Goal: Navigation & Orientation: Find specific page/section

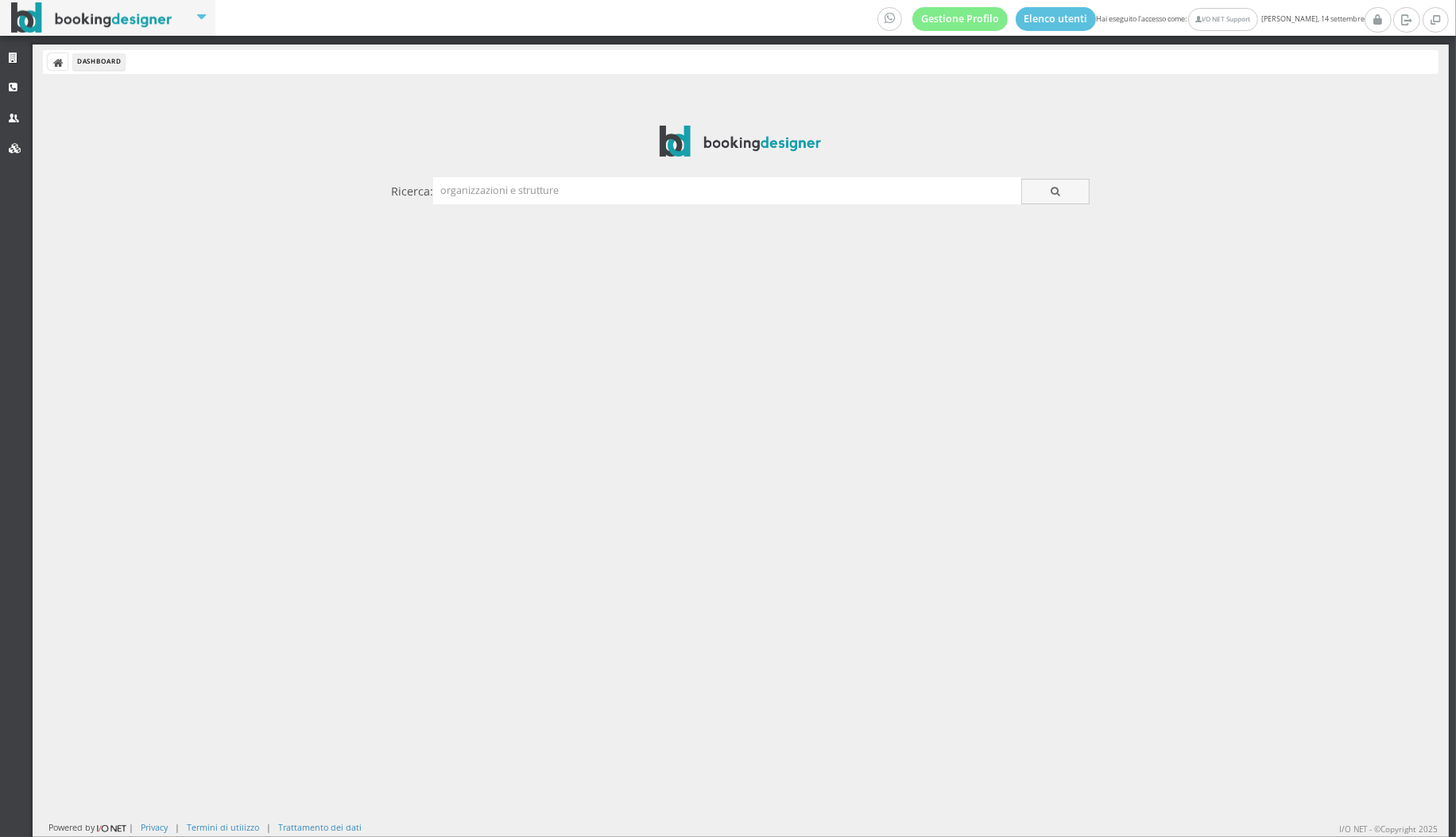
type input "o"
type input "punta grossa"
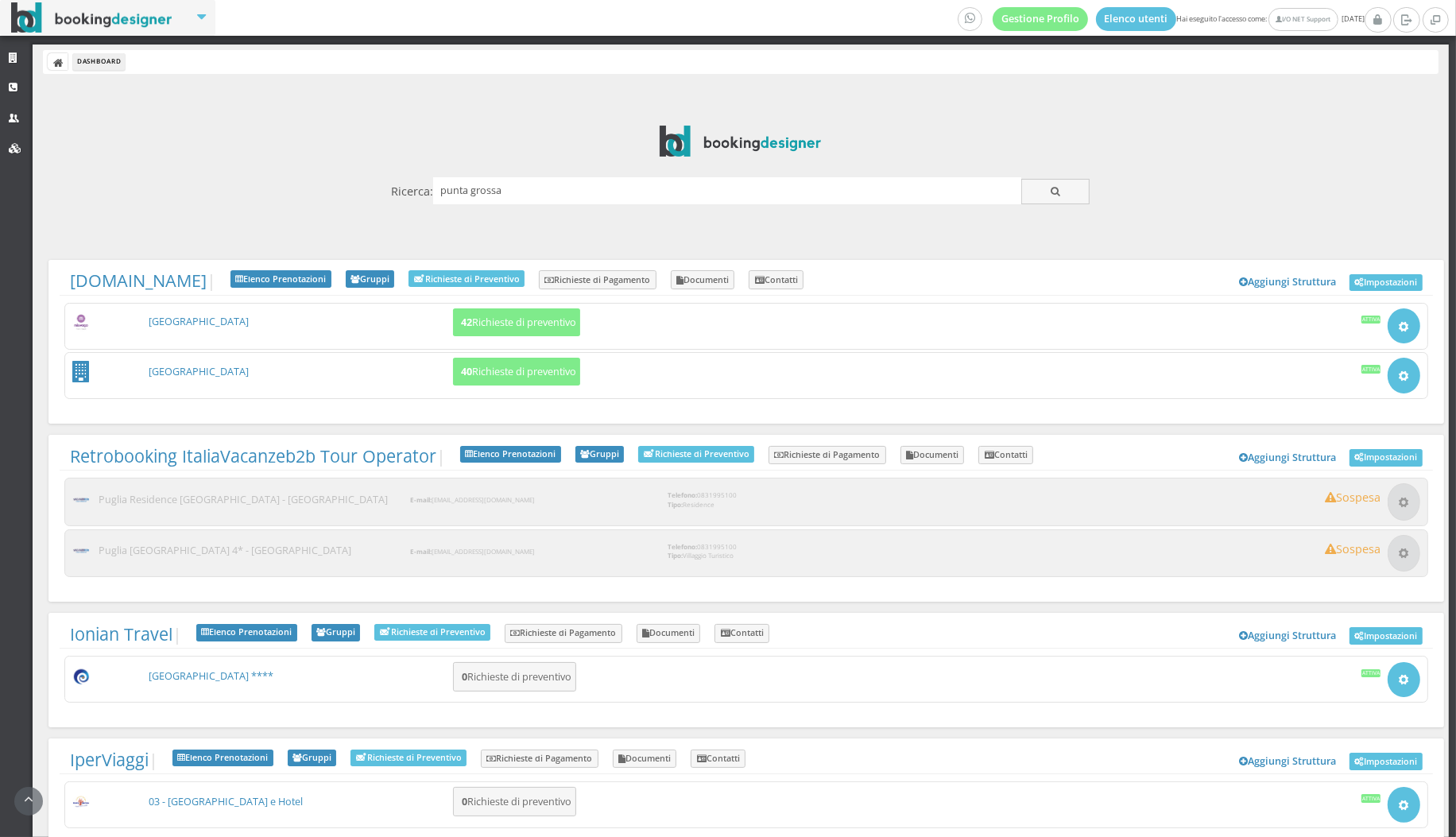
scroll to position [583, 0]
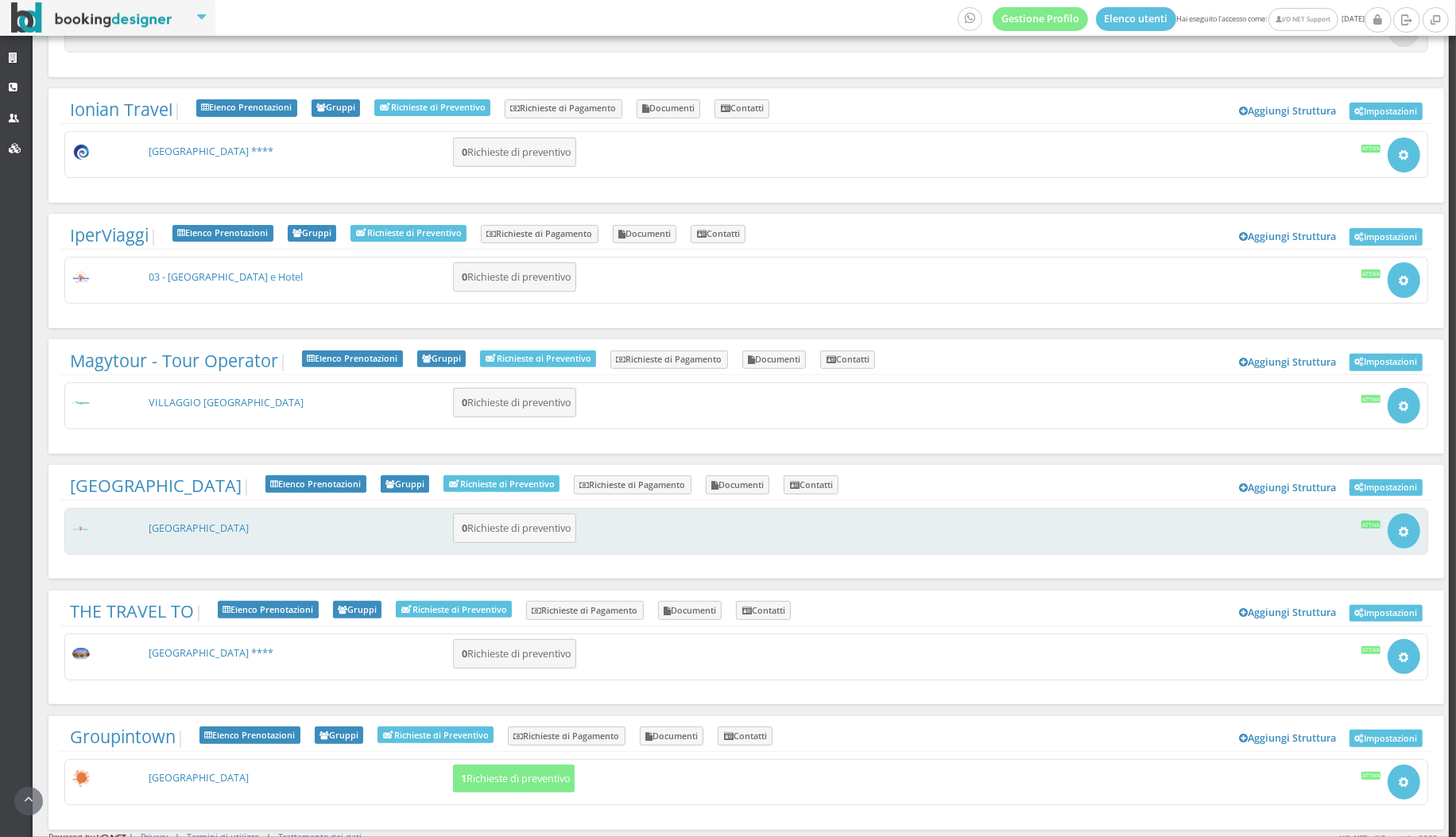
click at [196, 511] on div "Villaggio Punta Grossa 0 Richieste di preventivo Apri Setup e Impostazioni Atti…" at bounding box center [745, 531] width 1364 height 47
click at [196, 521] on link "[GEOGRAPHIC_DATA]" at bounding box center [198, 528] width 100 height 14
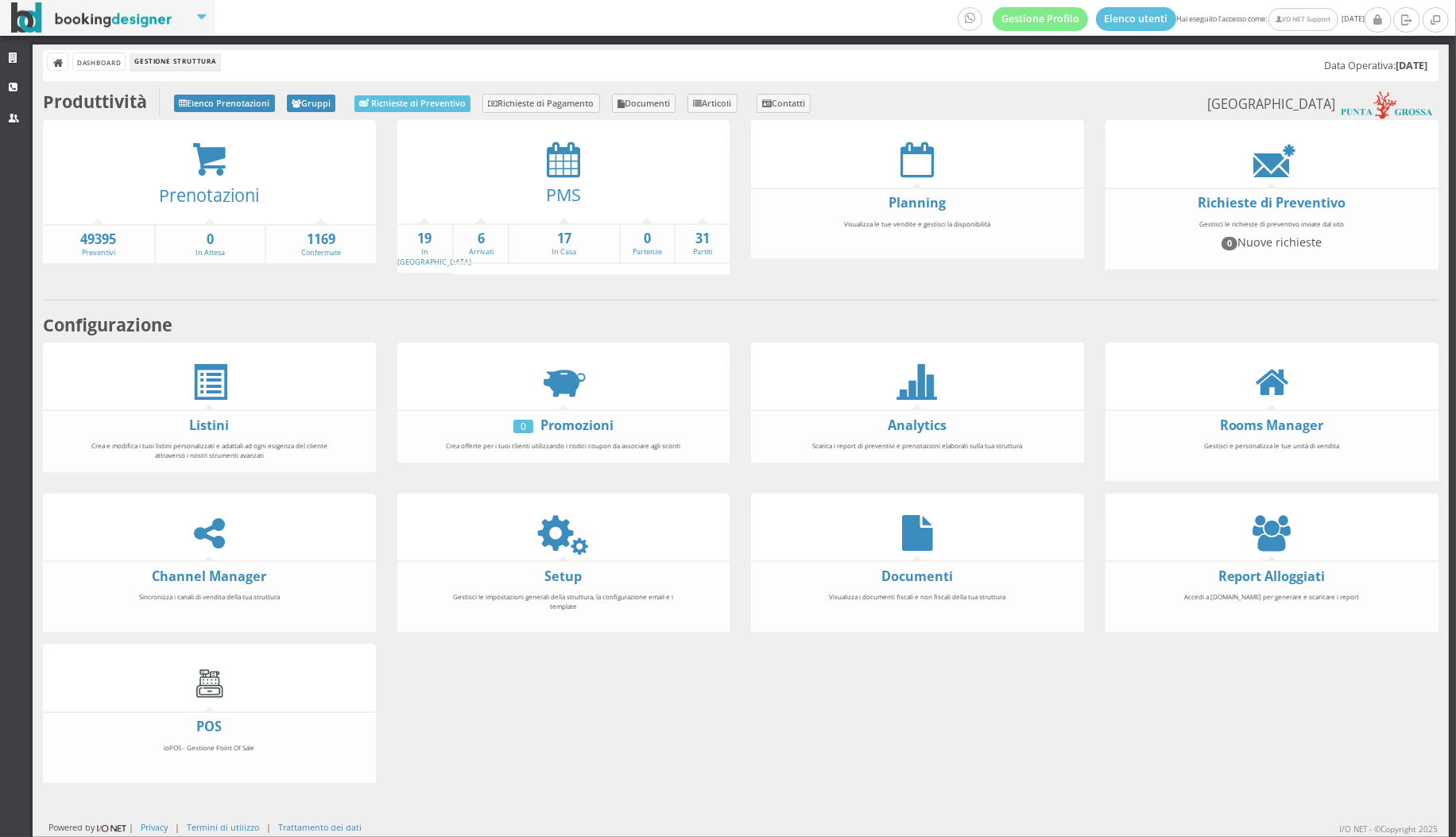
click at [541, 142] on div at bounding box center [563, 159] width 333 height 36
click at [581, 172] on div at bounding box center [563, 159] width 333 height 36
click at [575, 169] on icon at bounding box center [563, 159] width 33 height 36
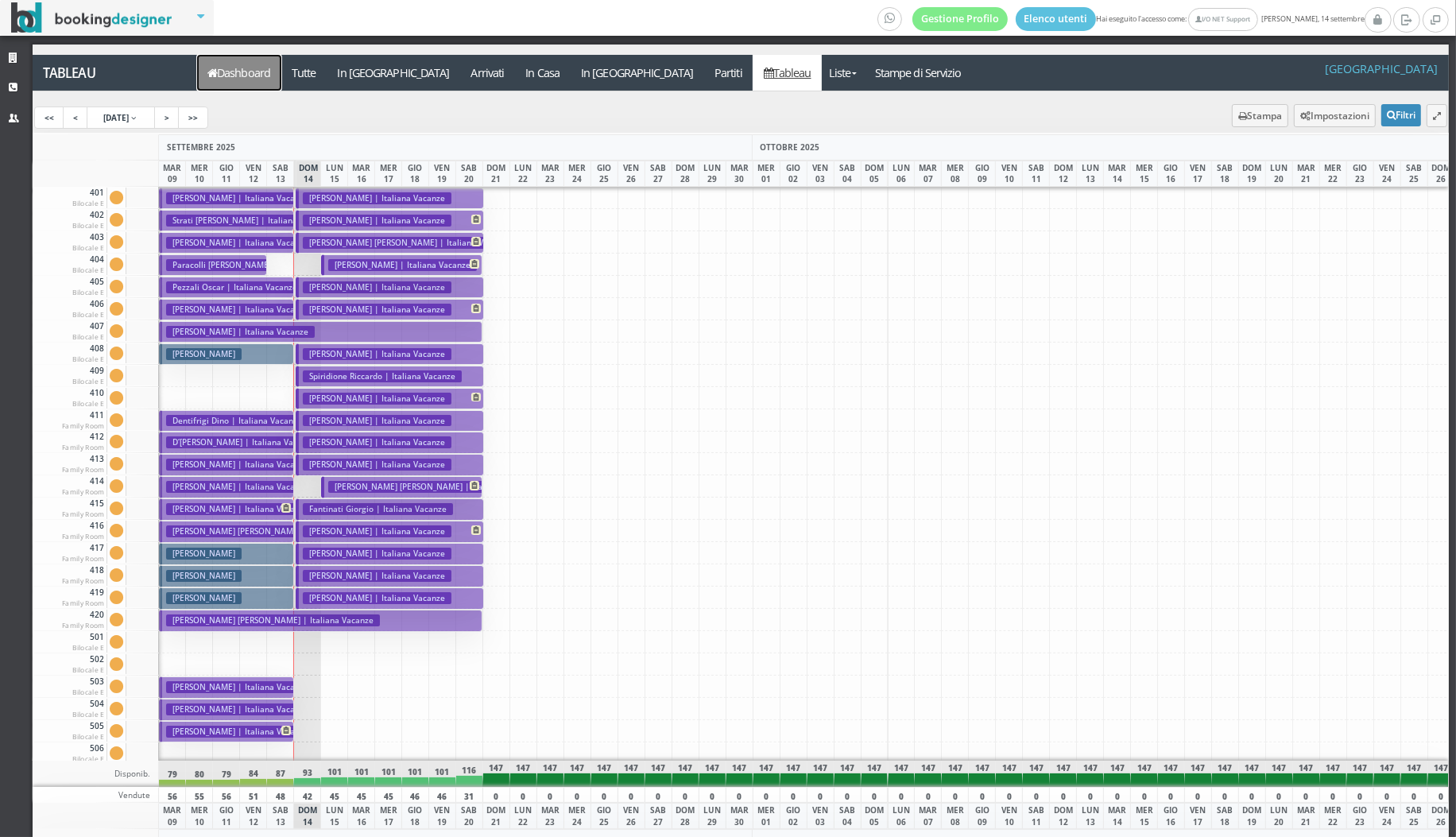
click at [267, 80] on link "Dashboard" at bounding box center [239, 72] width 84 height 36
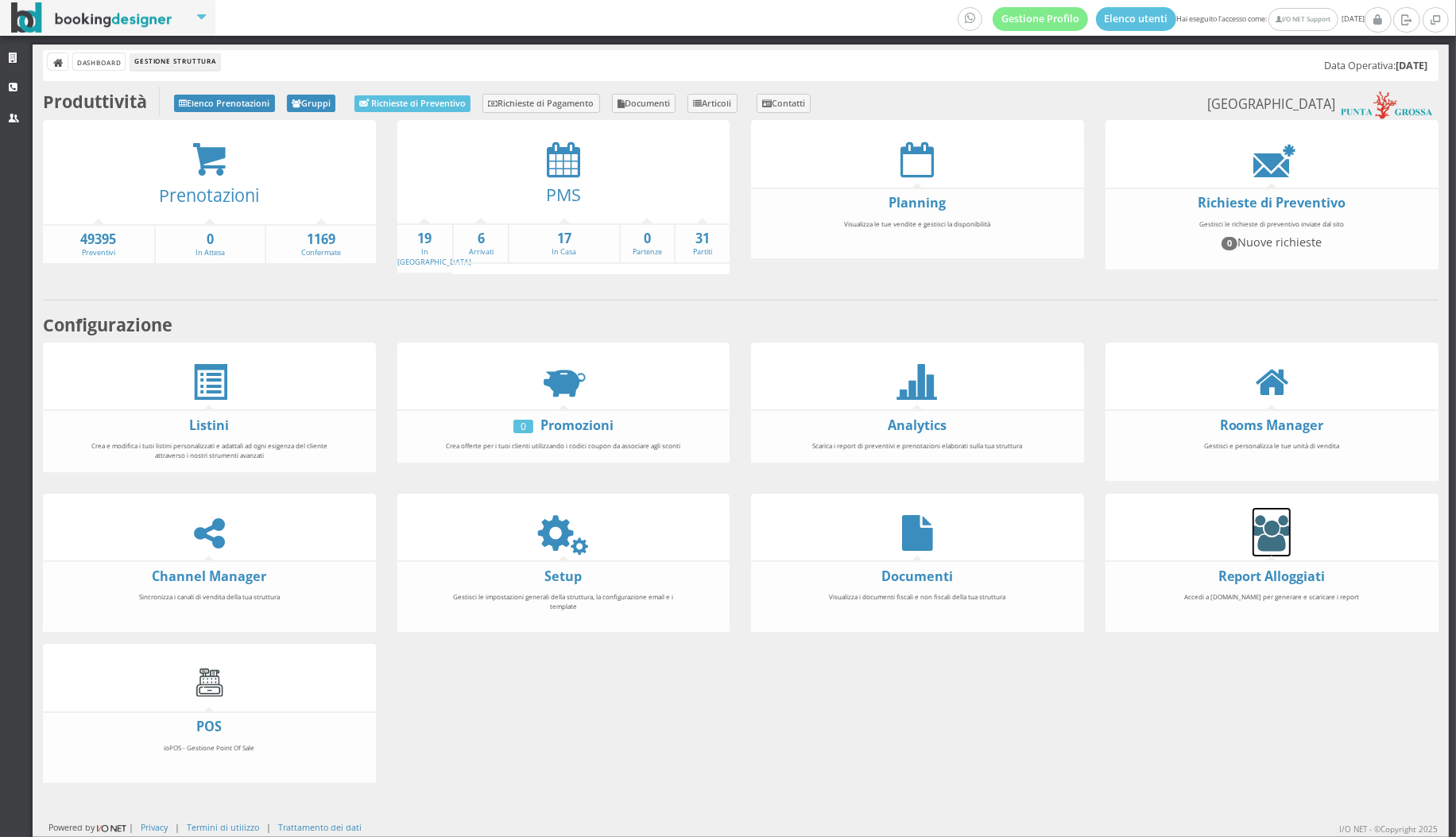
click at [1257, 508] on link at bounding box center [1271, 532] width 38 height 49
click at [915, 537] on icon at bounding box center [917, 533] width 31 height 36
